Goal: Task Accomplishment & Management: Manage account settings

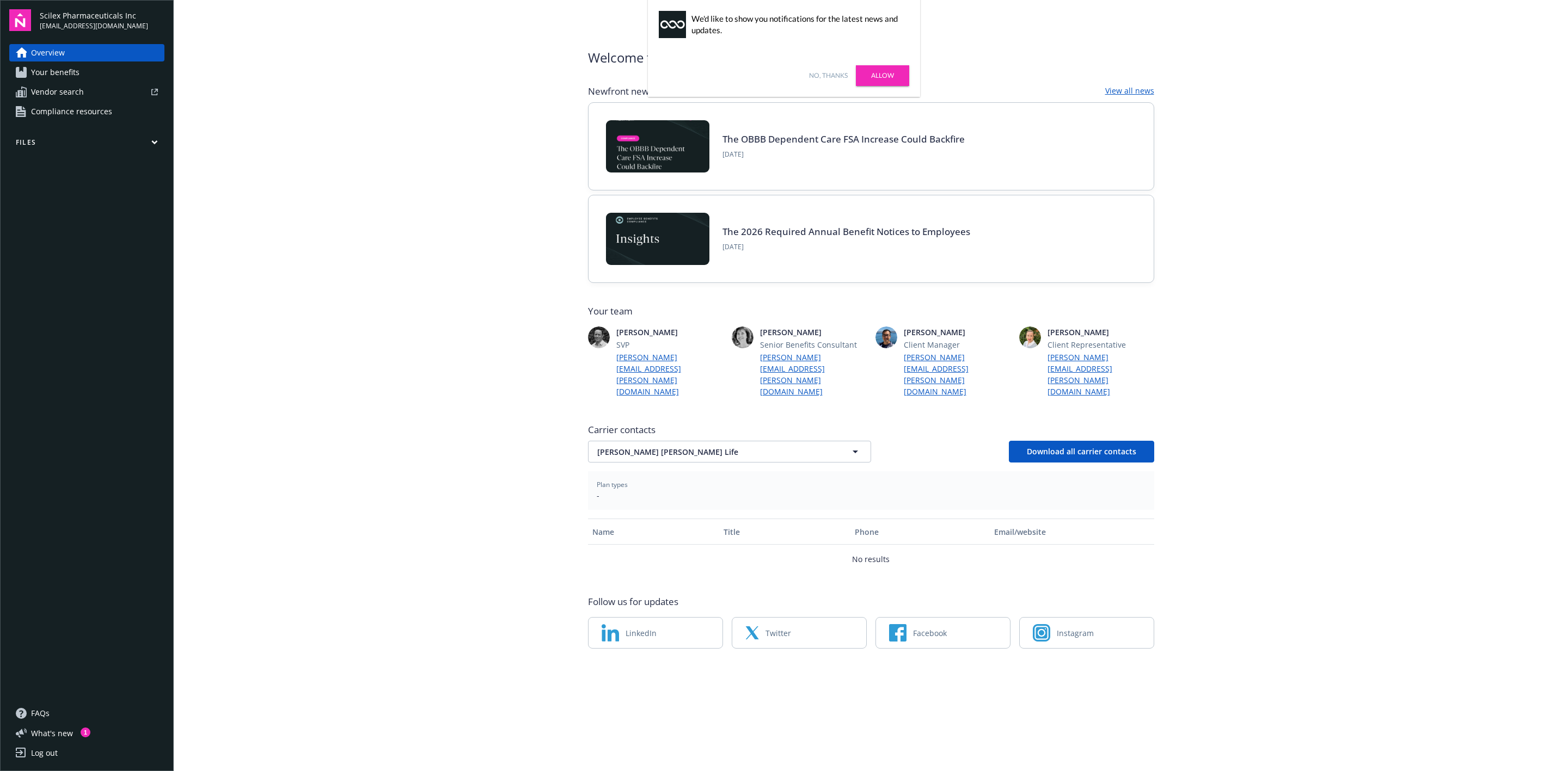
click at [869, 78] on link "Allow" at bounding box center [883, 75] width 54 height 21
click at [152, 145] on icon "button" at bounding box center [155, 142] width 7 height 5
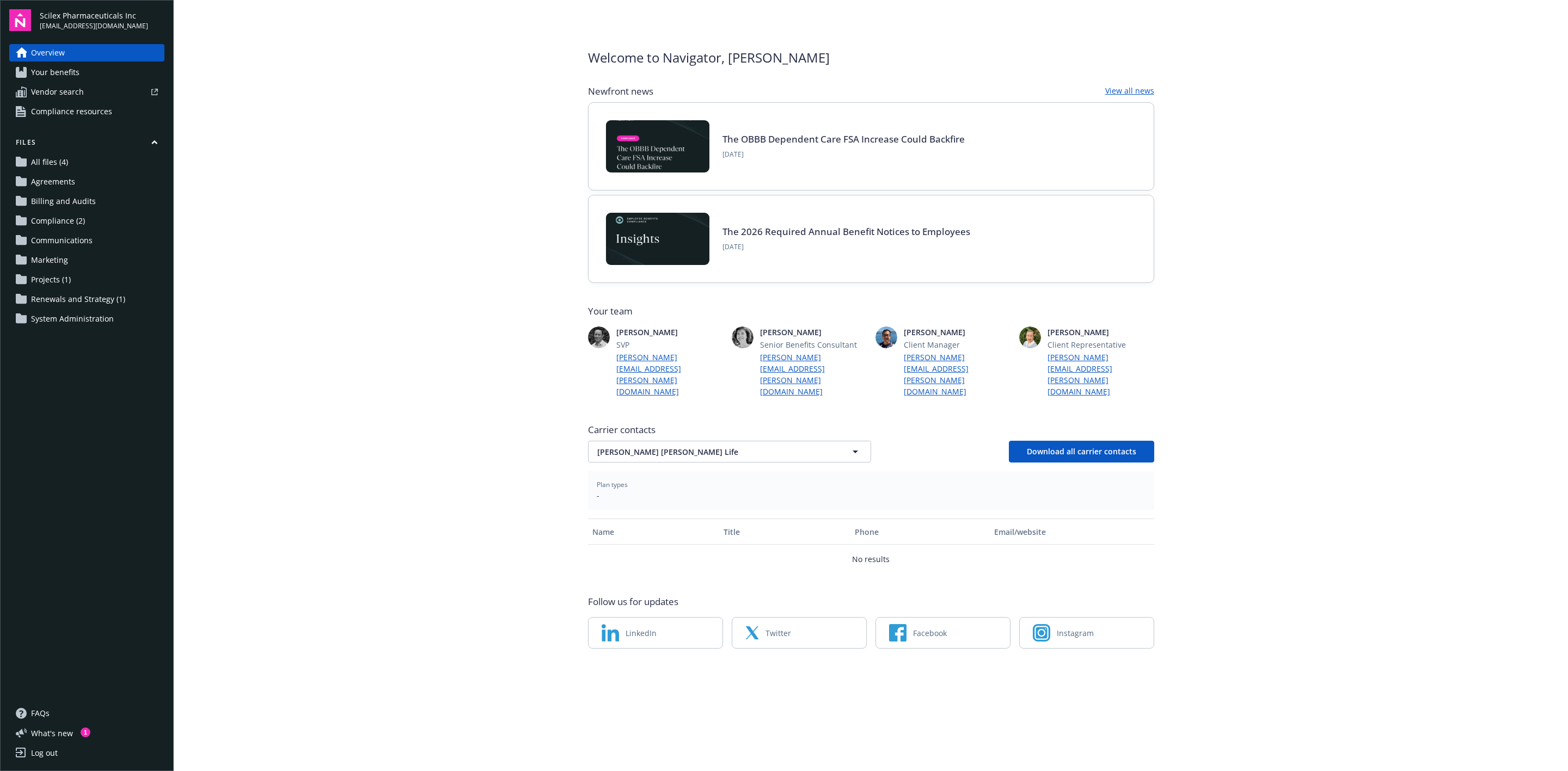
click at [62, 171] on span "All files (4)" at bounding box center [49, 162] width 37 height 18
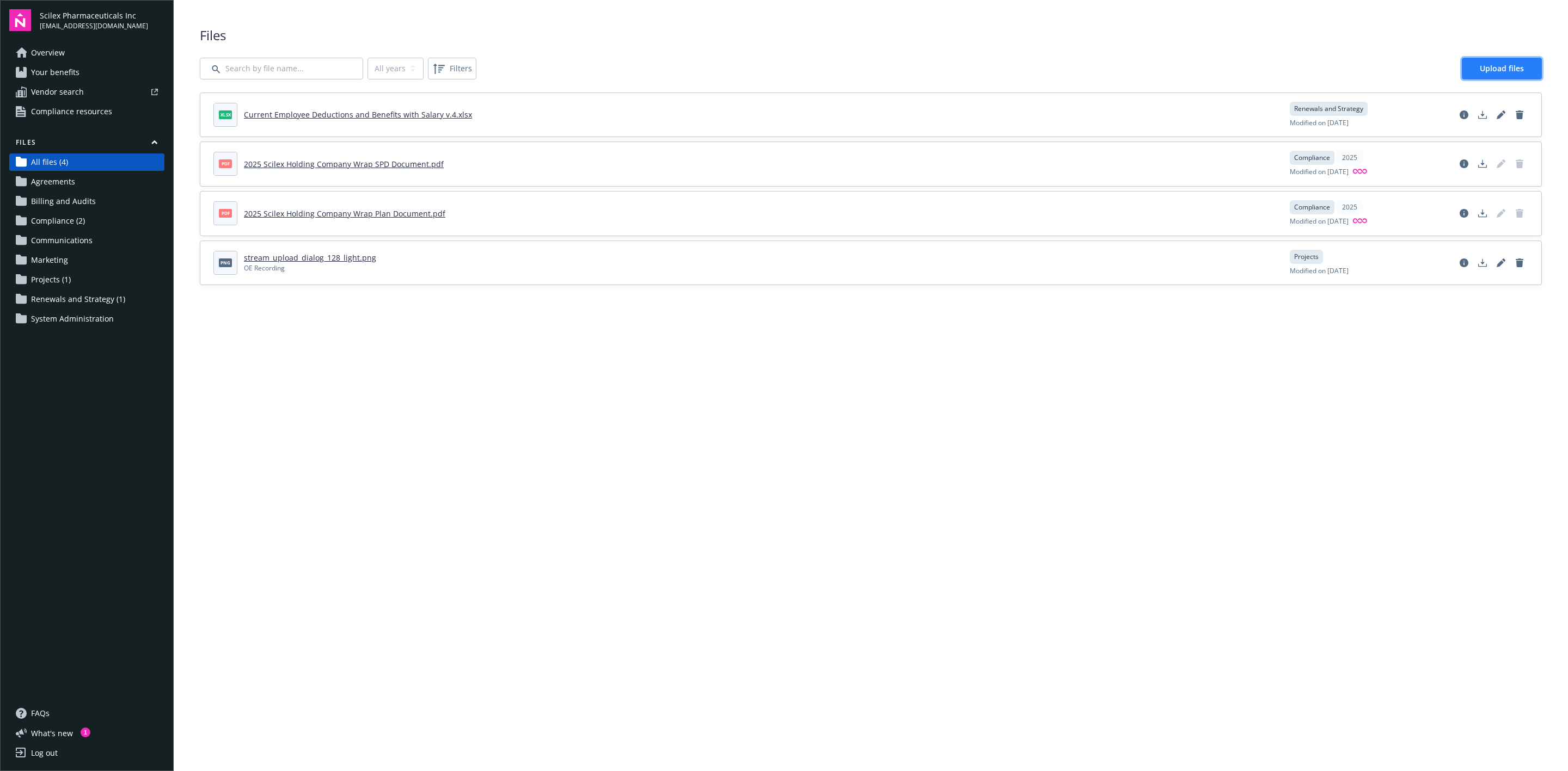
click at [1486, 71] on span "Upload files" at bounding box center [1502, 68] width 44 height 10
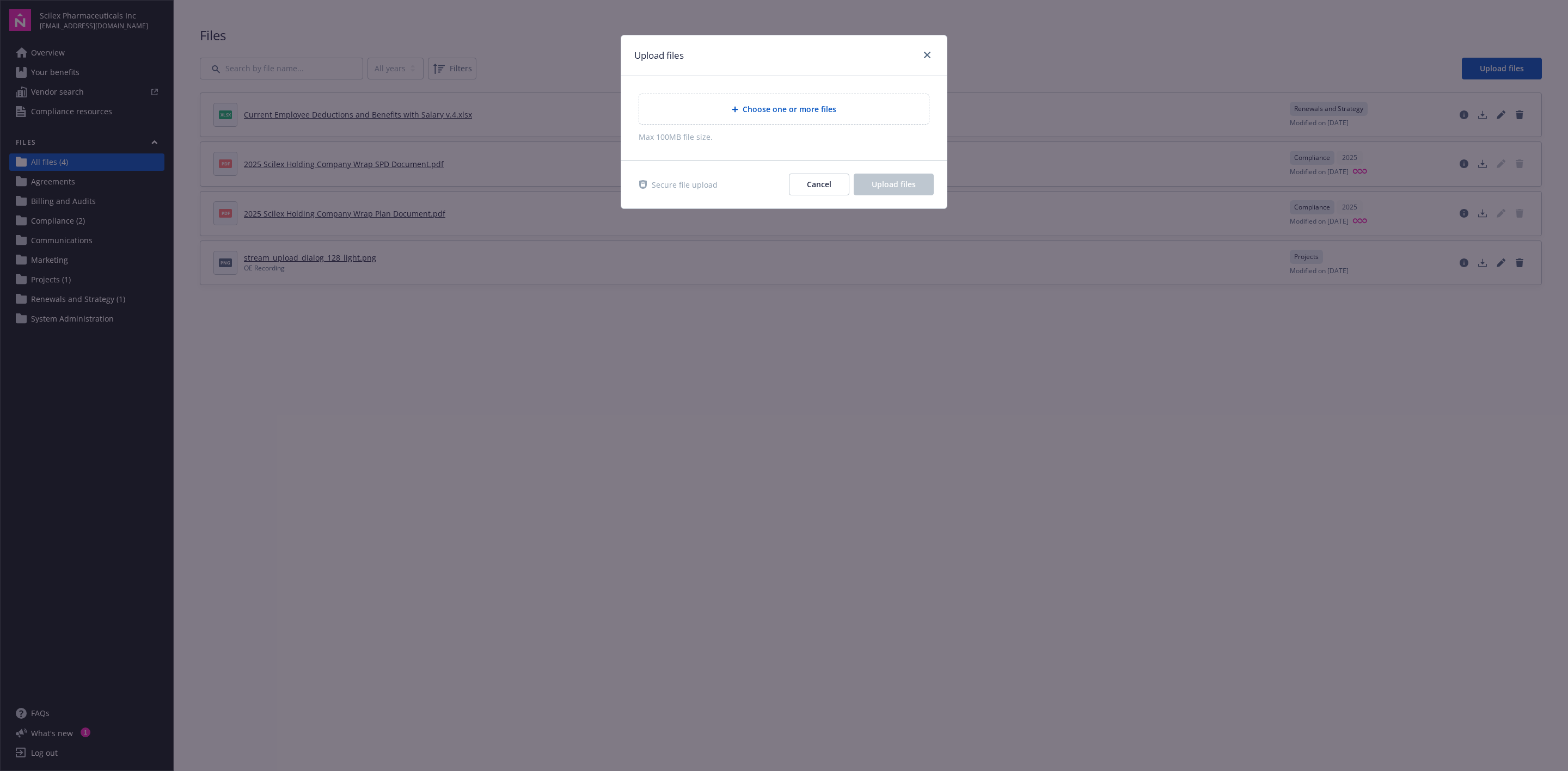
click at [749, 115] on span "Choose one or more files" at bounding box center [789, 109] width 94 height 12
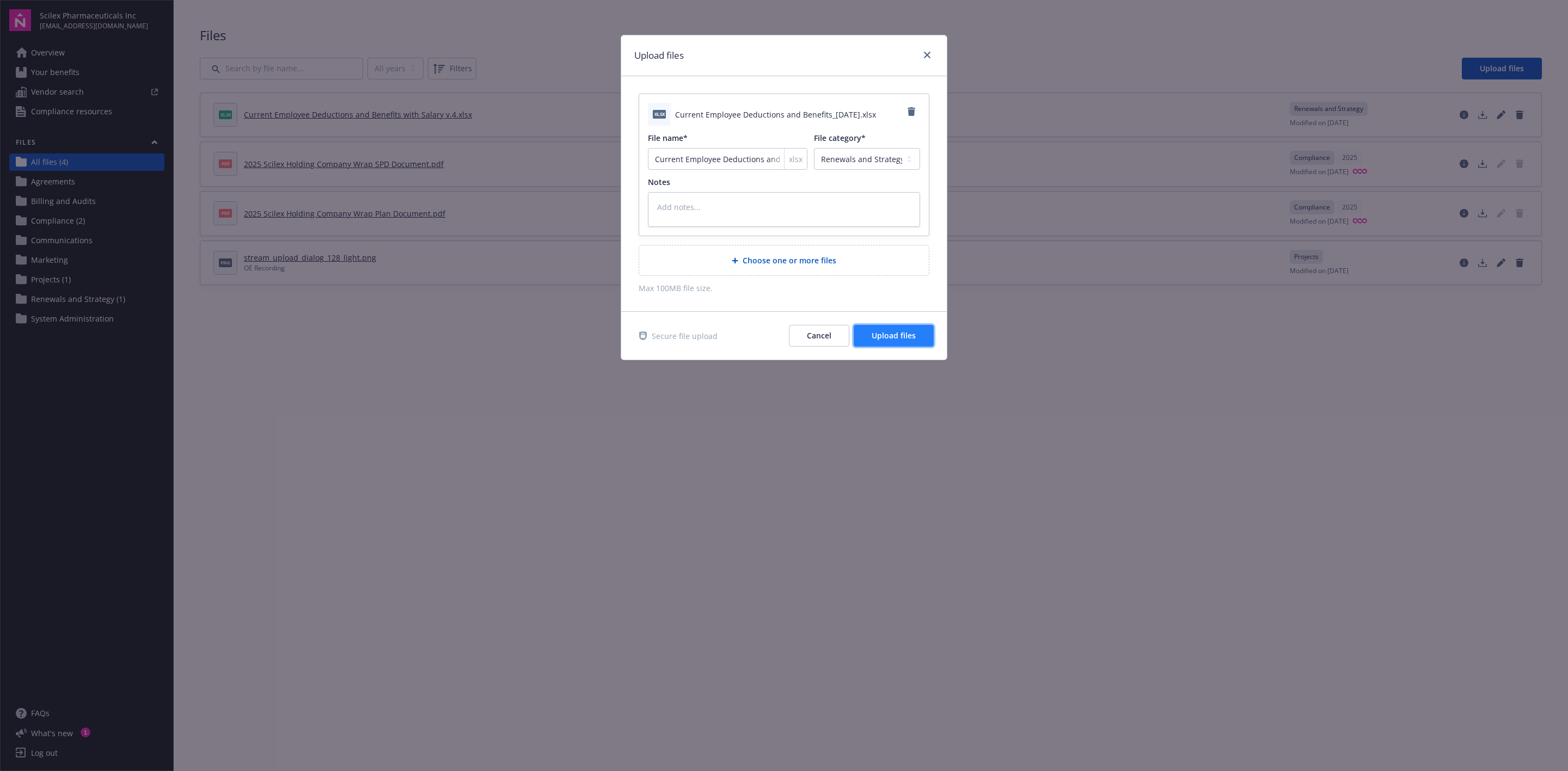
click at [878, 341] on span "Upload files" at bounding box center [894, 335] width 44 height 10
type textarea "x"
